Goal: Feedback & Contribution: Leave review/rating

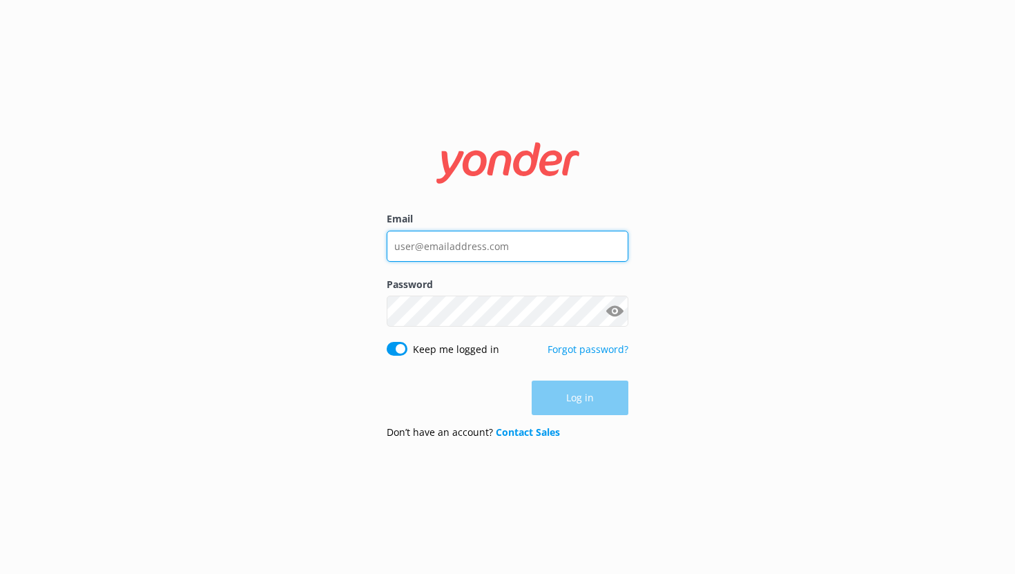
click at [434, 247] on input "Email" at bounding box center [507, 246] width 242 height 31
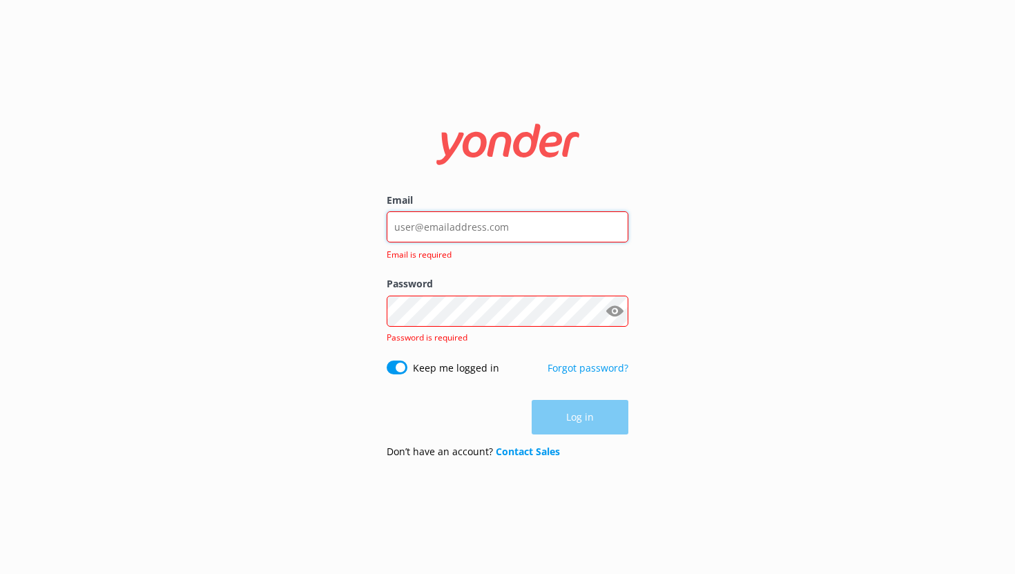
type input "[EMAIL_ADDRESS][DOMAIN_NAME]"
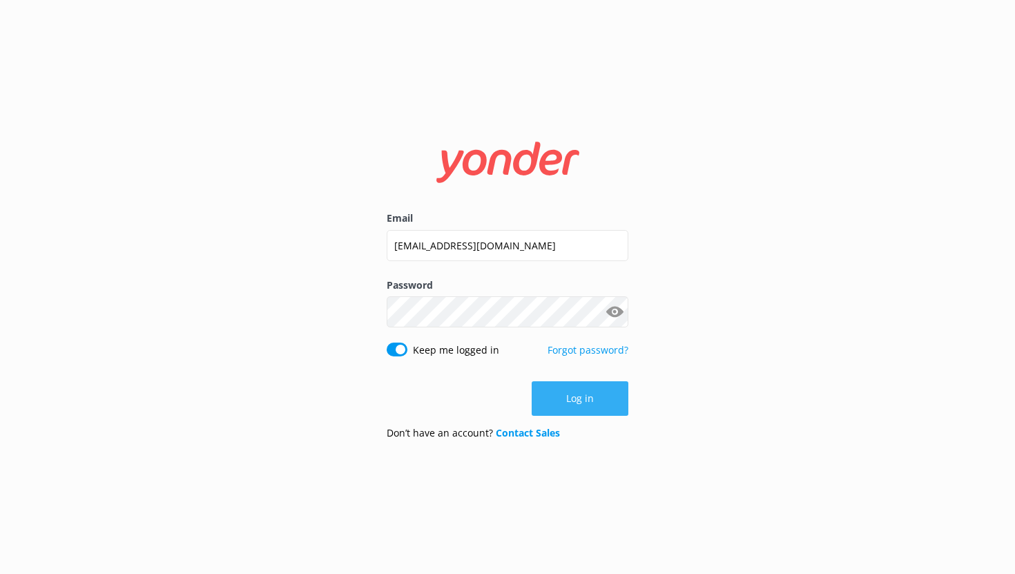
click at [580, 405] on button "Log in" at bounding box center [579, 398] width 97 height 35
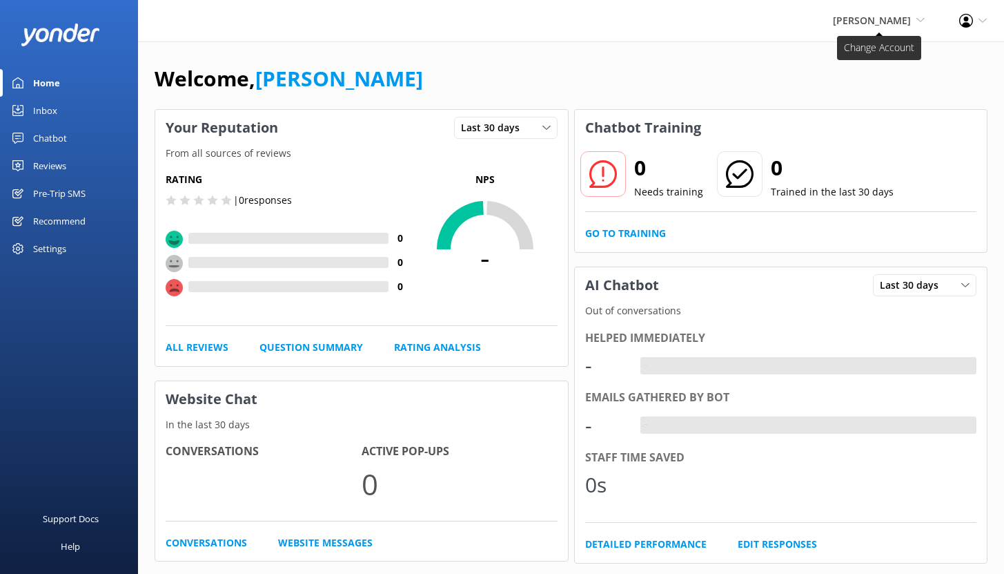
click at [889, 23] on span "[PERSON_NAME]" at bounding box center [872, 20] width 78 height 13
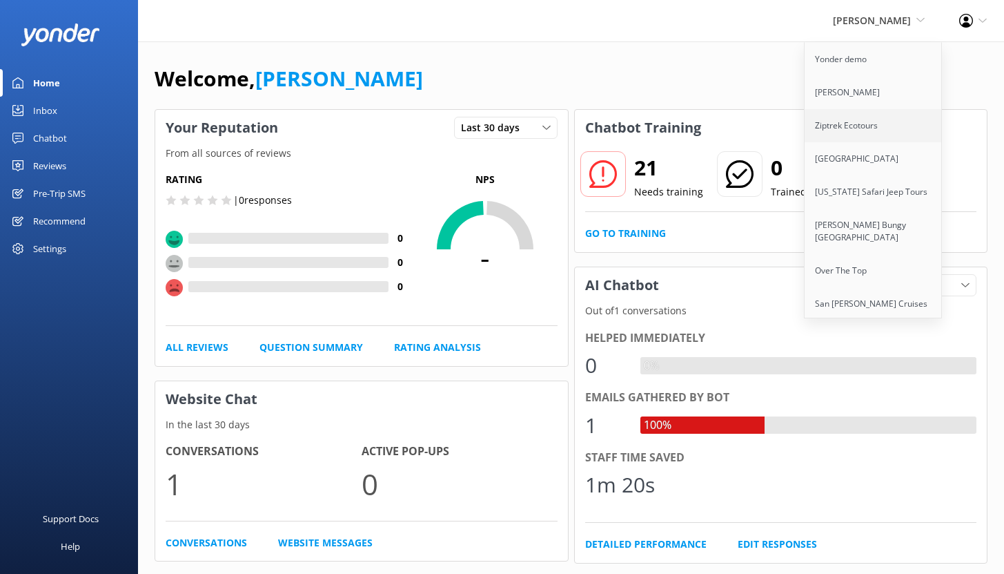
click at [861, 130] on link "Ziptrek Ecotours" at bounding box center [874, 125] width 138 height 33
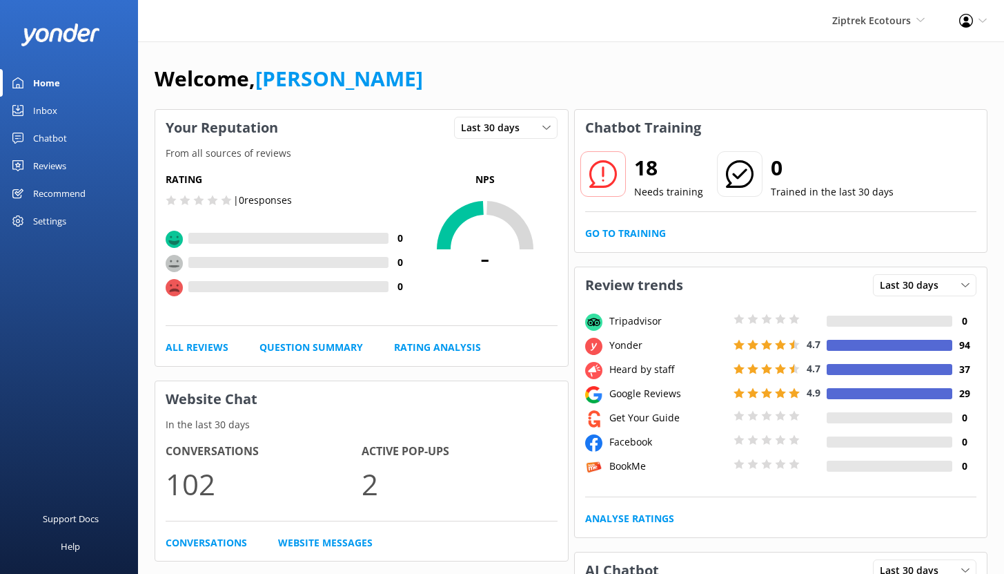
click at [50, 135] on div "Chatbot" at bounding box center [50, 138] width 34 height 28
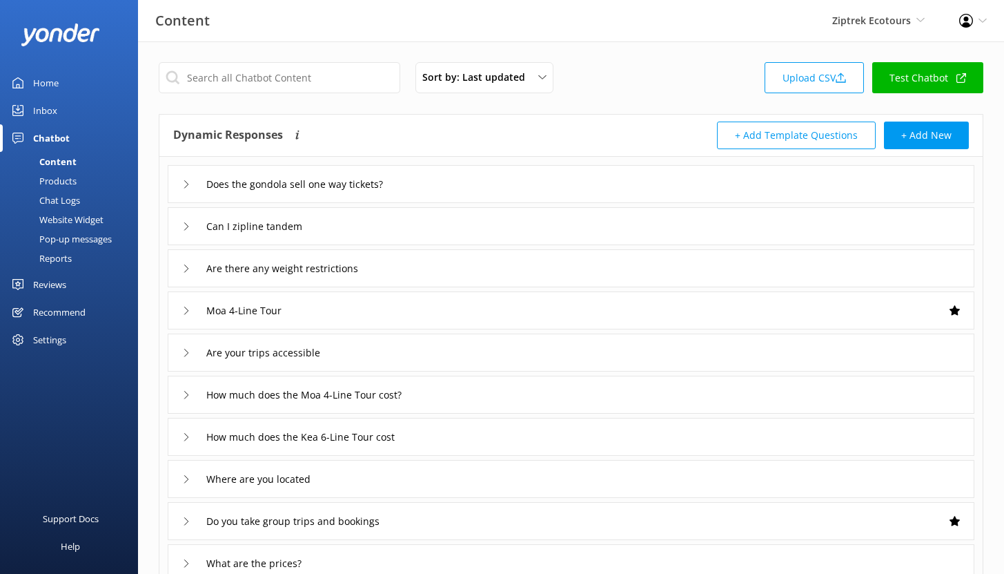
click at [57, 257] on div "Reports" at bounding box center [39, 257] width 63 height 19
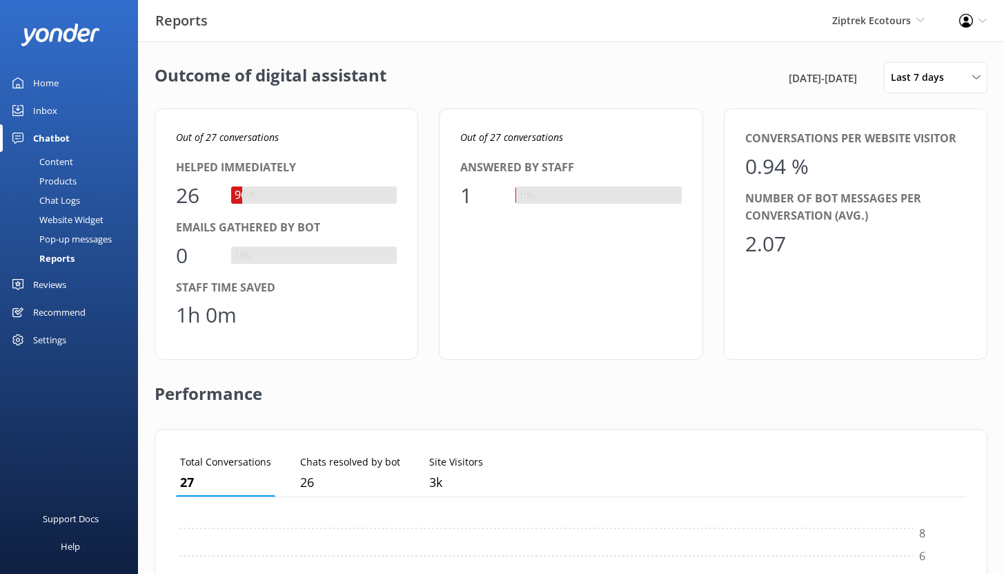
scroll to position [128, 780]
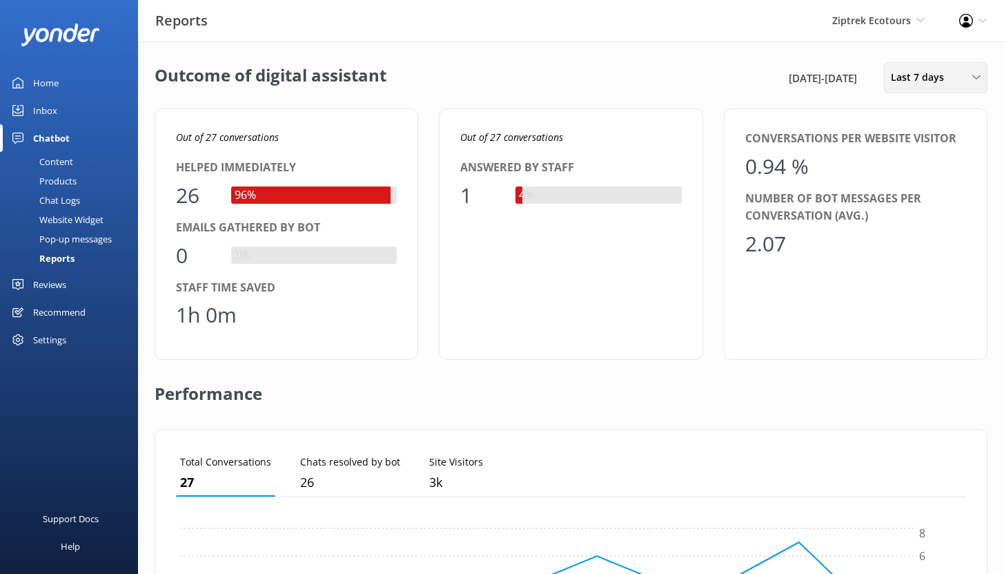
click at [960, 89] on div "Last 7 days Last 7 days Last 30 days Last month Last 90 days Last 180 days Cust…" at bounding box center [936, 77] width 104 height 31
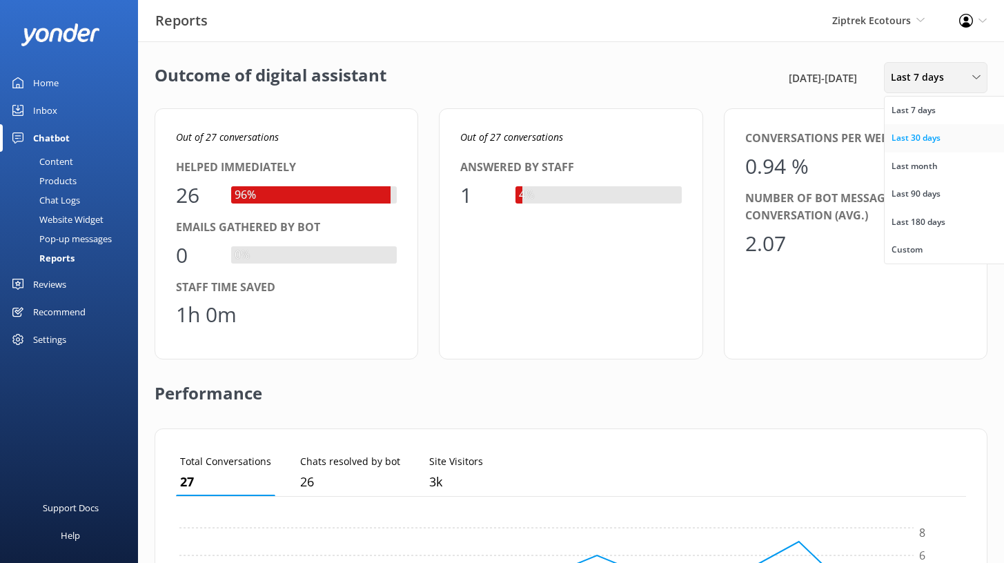
click at [939, 141] on div "Last 30 days" at bounding box center [916, 138] width 49 height 14
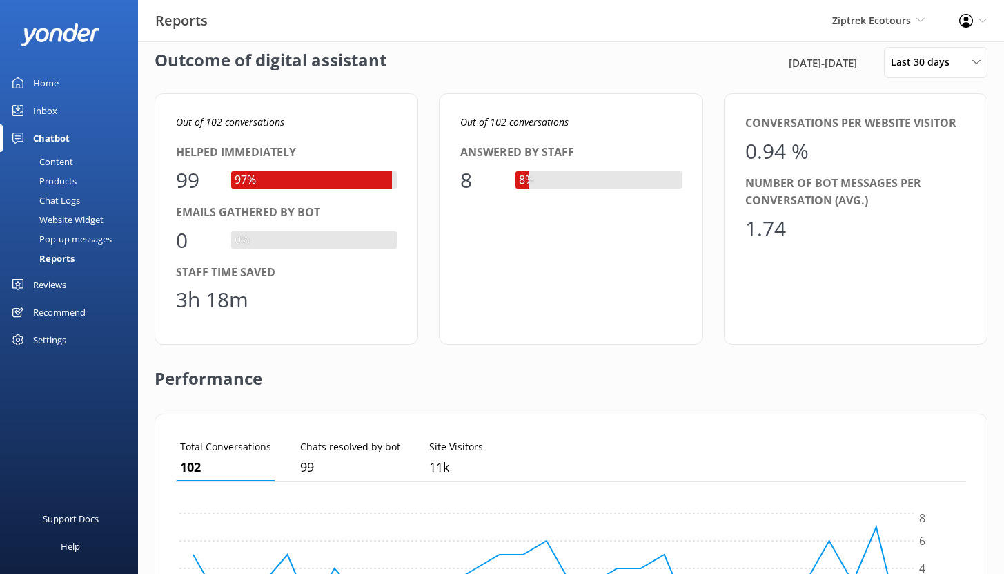
scroll to position [16, 0]
drag, startPoint x: 178, startPoint y: 297, endPoint x: 279, endPoint y: 305, distance: 101.0
click at [280, 305] on div "3h 18m" at bounding box center [286, 298] width 221 height 33
click at [184, 179] on div "99" at bounding box center [196, 179] width 41 height 33
drag, startPoint x: 195, startPoint y: 179, endPoint x: 167, endPoint y: 172, distance: 29.1
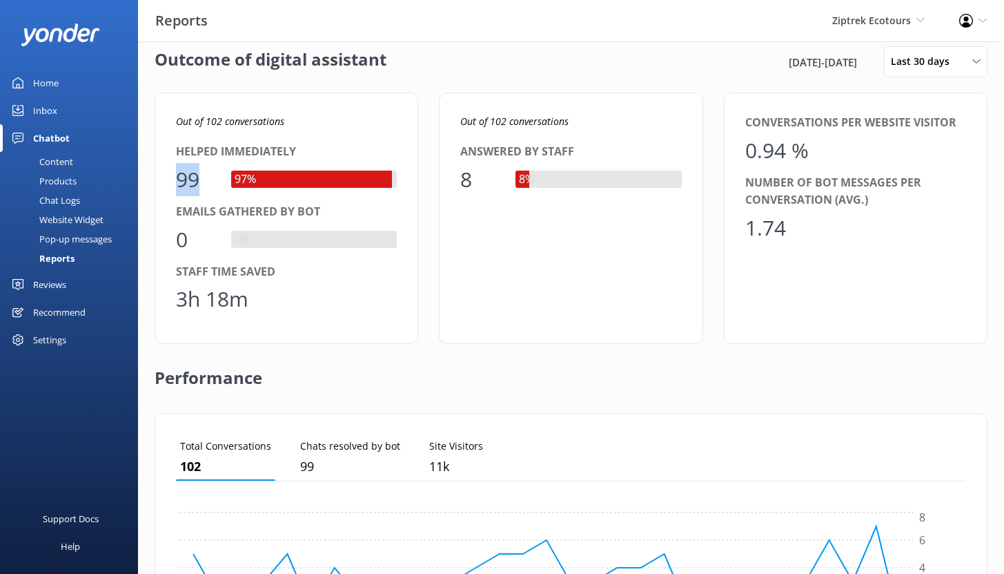
click at [168, 173] on div "Out of 102 conversations Helped immediately 99 97% Emails gathered by bot 0 0% …" at bounding box center [287, 217] width 264 height 251
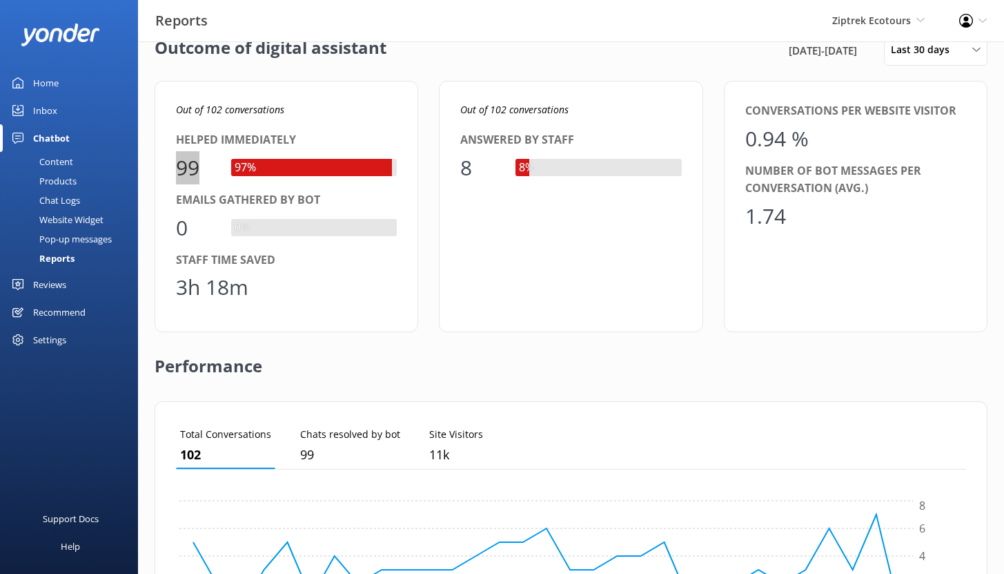
scroll to position [47, 0]
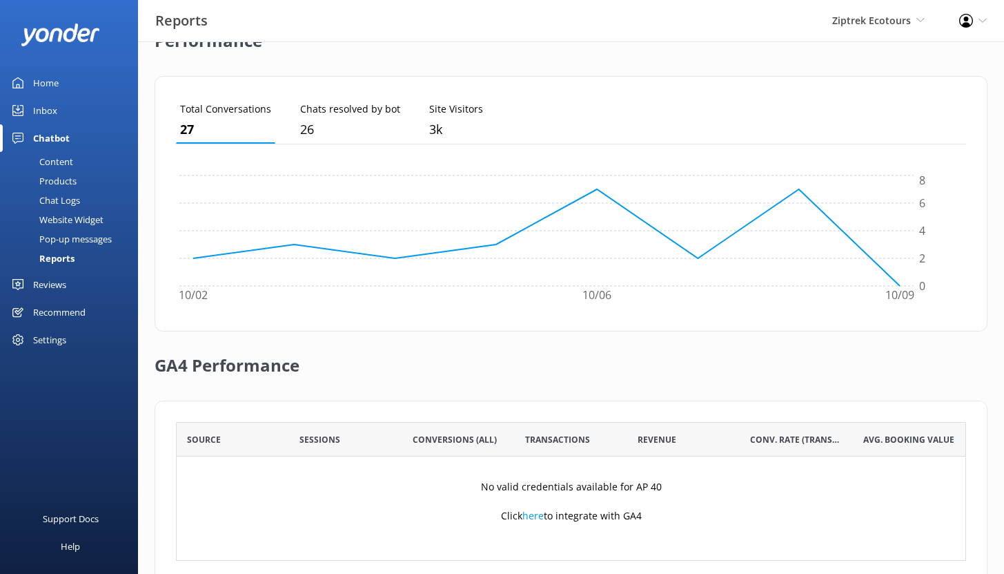
scroll to position [389, 0]
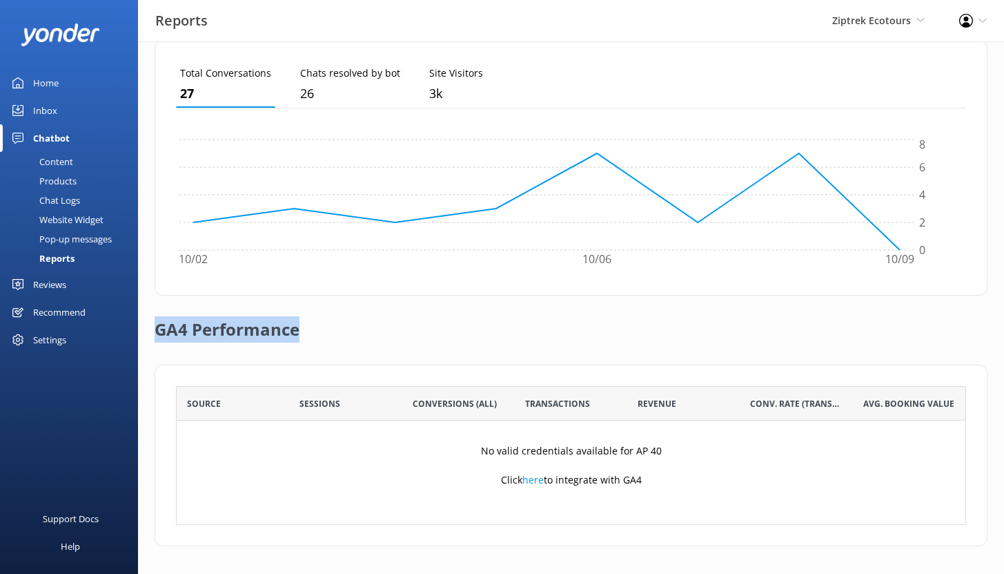
drag, startPoint x: 298, startPoint y: 330, endPoint x: 150, endPoint y: 330, distance: 147.7
click at [150, 330] on div "Outcome of digital assistant 2nd Oct 25 - 9th Oct 25 Last 7 days Last 7 days La…" at bounding box center [571, 113] width 866 height 921
click at [58, 282] on div "Reviews" at bounding box center [49, 285] width 33 height 28
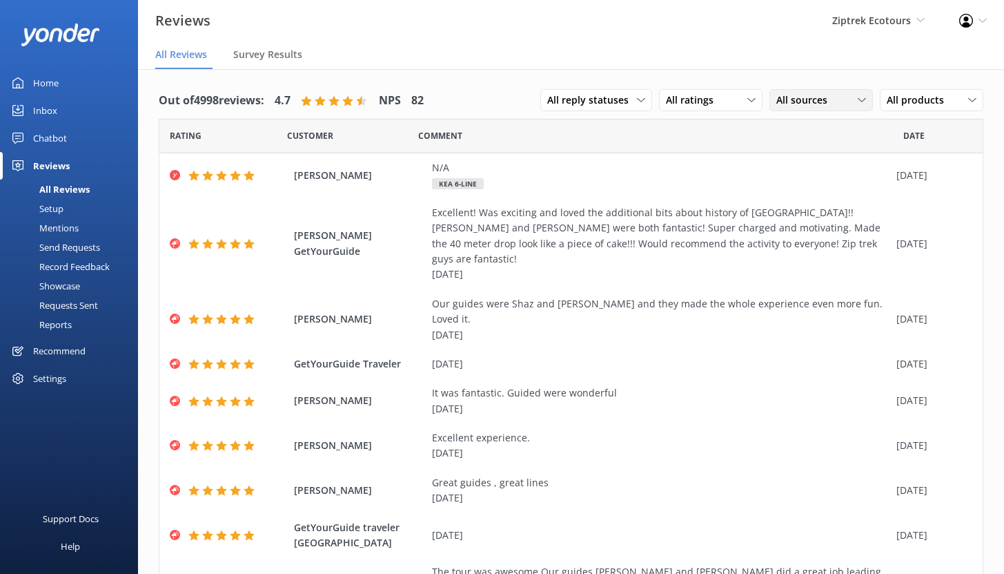
click at [790, 104] on span "All sources" at bounding box center [805, 99] width 59 height 15
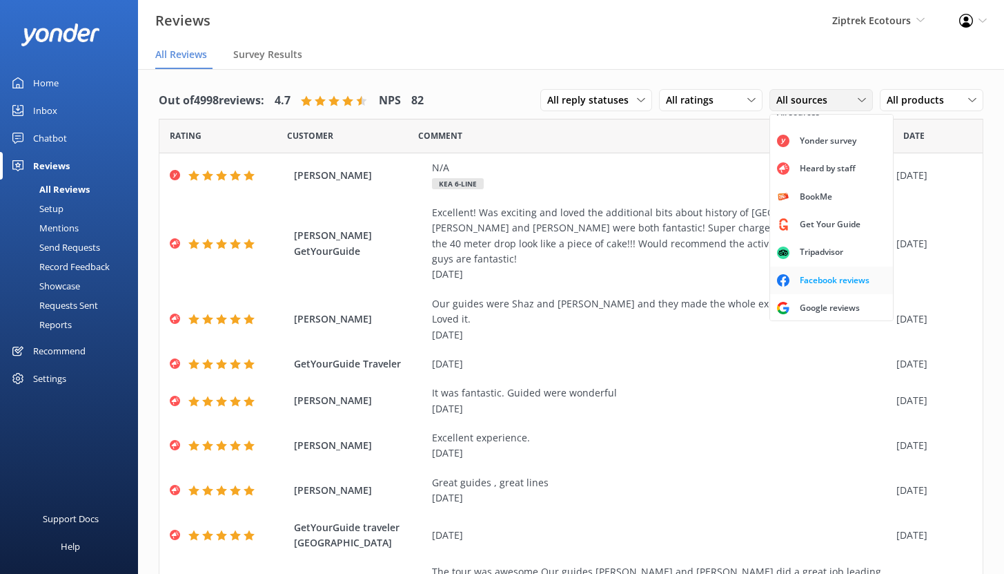
scroll to position [31, 0]
click at [801, 305] on div "Google reviews" at bounding box center [830, 307] width 81 height 14
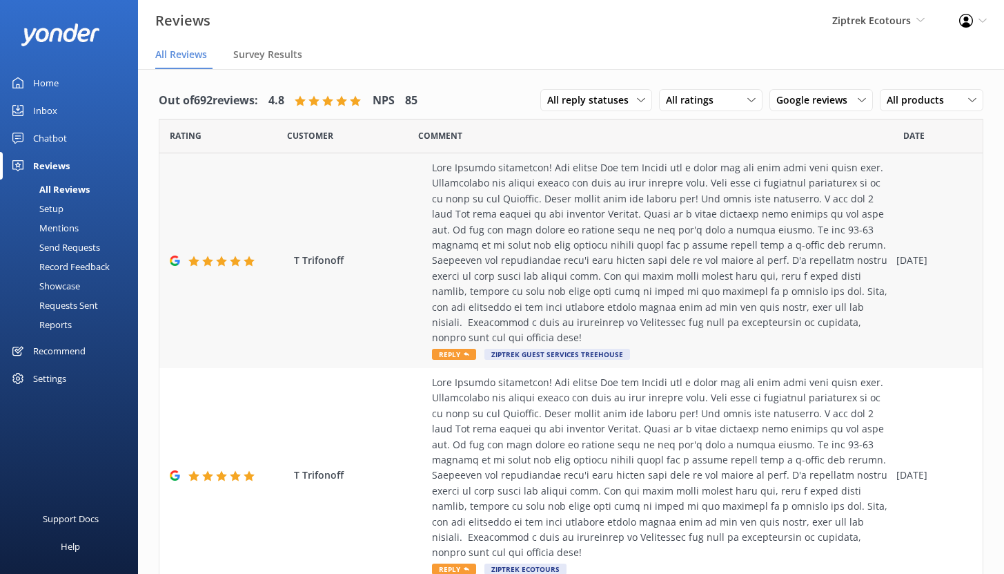
click at [565, 216] on div at bounding box center [661, 253] width 458 height 186
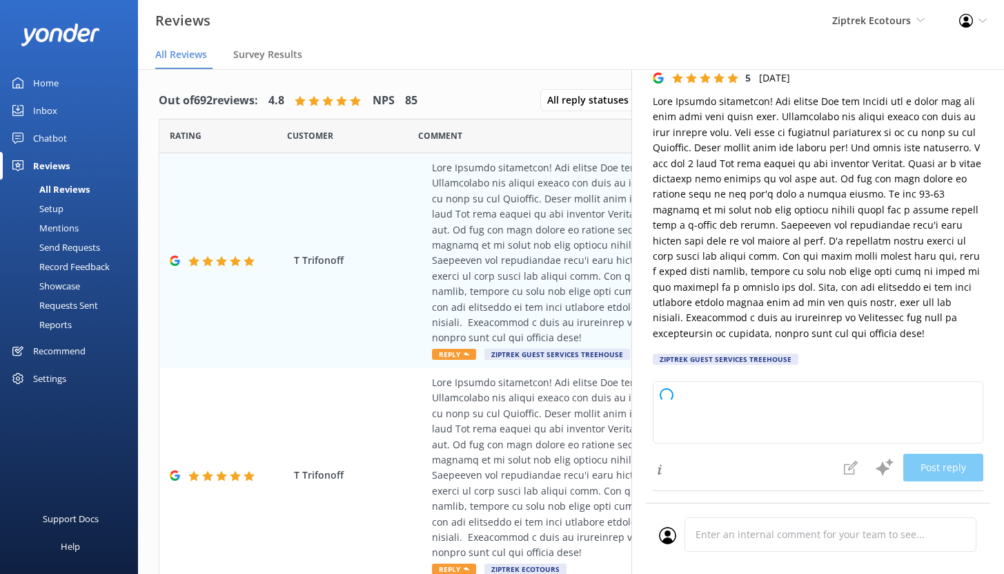
scroll to position [110, 0]
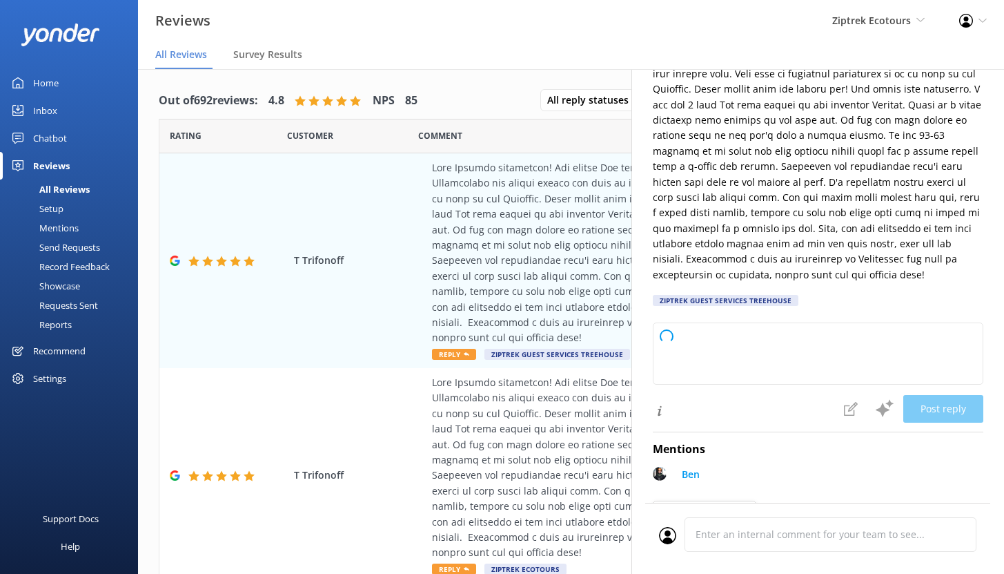
type textarea "Kia ora, Thank you so much for taking the time to share your amazing feedback! …"
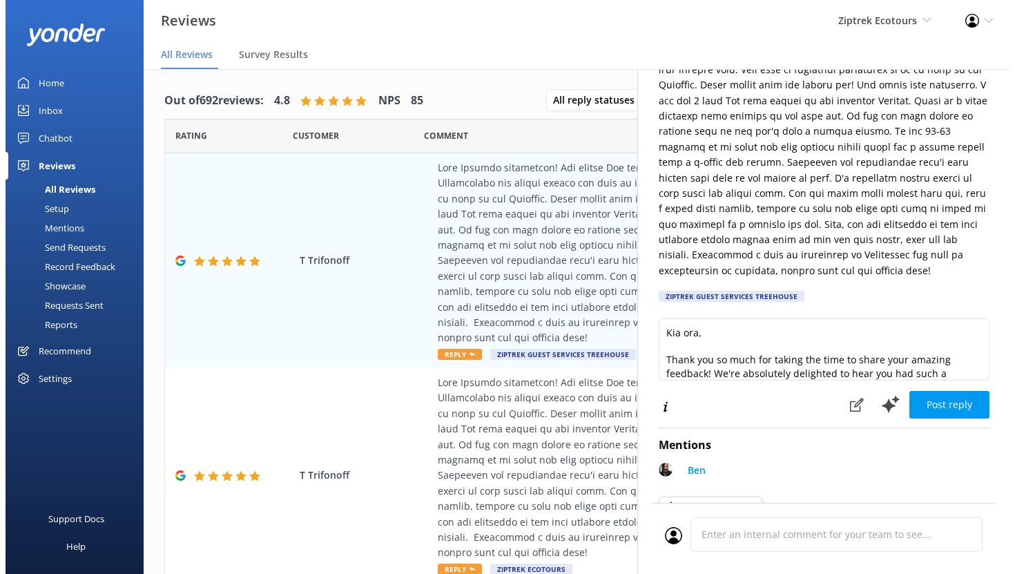
scroll to position [115, 0]
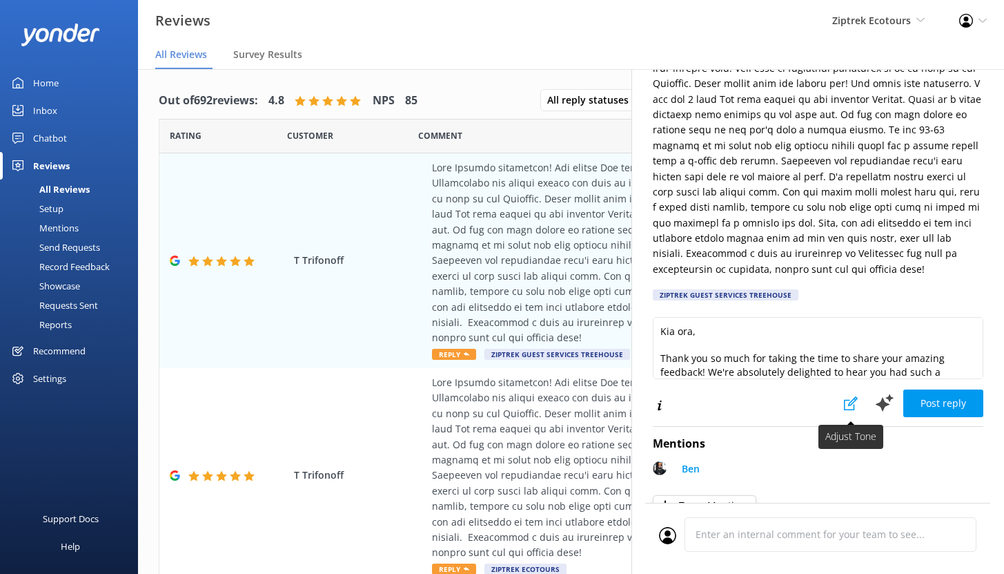
click at [844, 407] on icon at bounding box center [851, 403] width 14 height 14
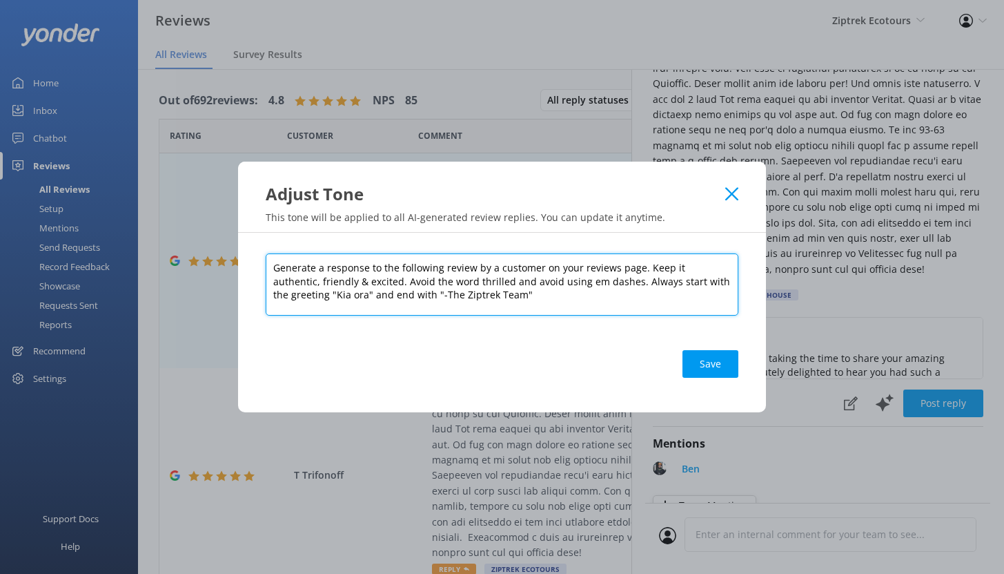
drag, startPoint x: 642, startPoint y: 268, endPoint x: 680, endPoint y: 298, distance: 48.6
click at [680, 298] on textarea "Generate a response to the following review by a customer on your reviews page.…" at bounding box center [502, 284] width 473 height 62
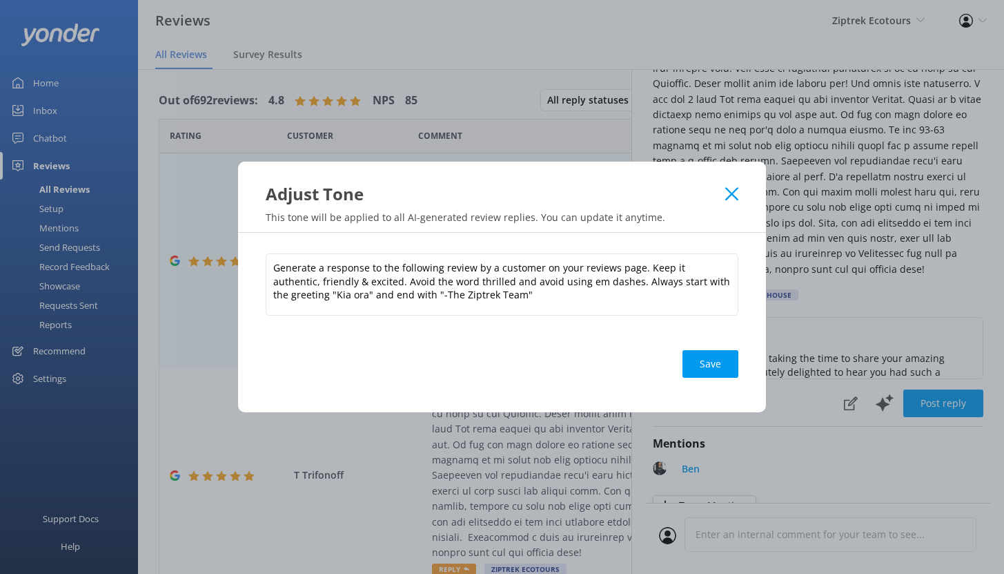
click at [727, 195] on icon at bounding box center [731, 194] width 13 height 14
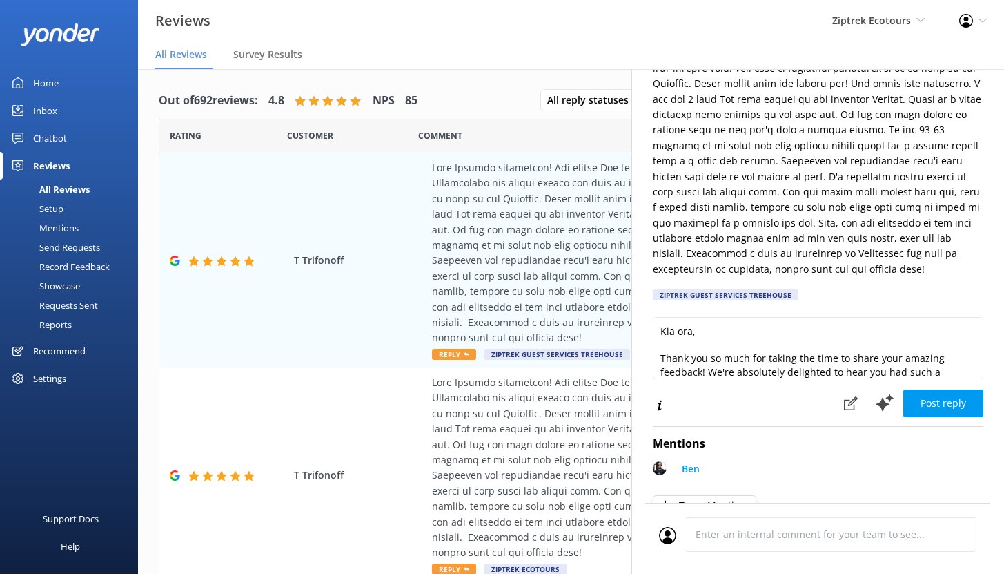
click at [609, 140] on div "Comment" at bounding box center [660, 136] width 485 height 35
click at [62, 231] on div "Mentions" at bounding box center [43, 227] width 70 height 19
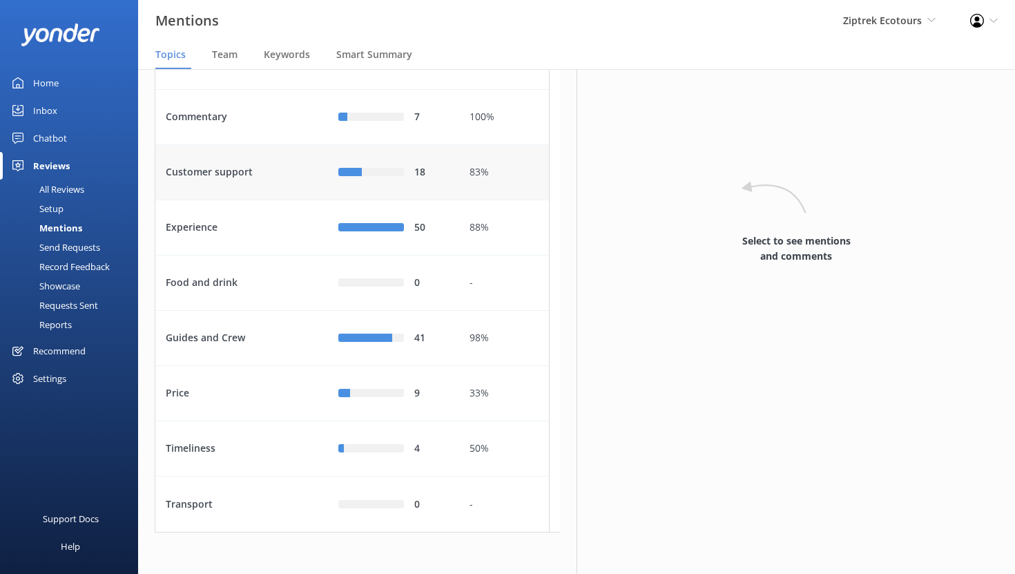
scroll to position [144, 0]
click at [268, 255] on div "Experience" at bounding box center [241, 227] width 173 height 55
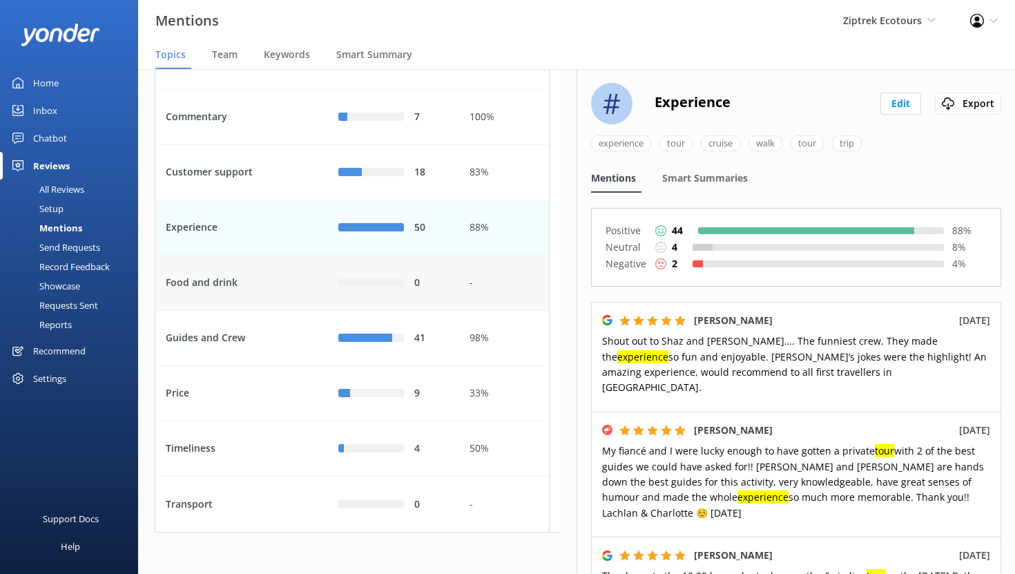
scroll to position [182, 0]
click at [266, 391] on div "Price" at bounding box center [241, 393] width 173 height 55
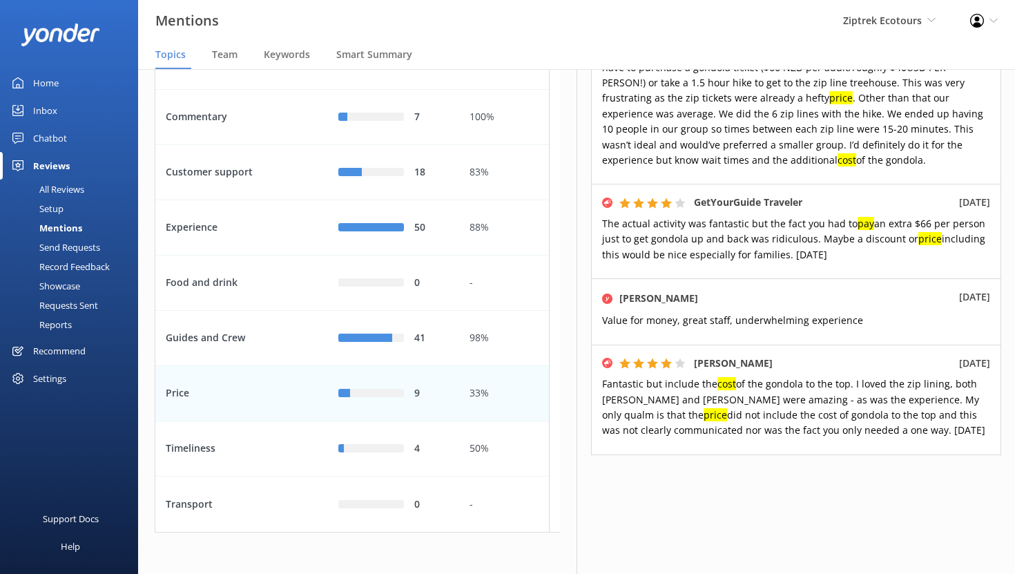
scroll to position [941, 0]
